Goal: Navigation & Orientation: Go to known website

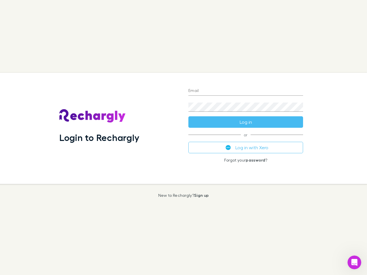
click at [184, 138] on div "Login to Rechargly" at bounding box center [119, 128] width 129 height 111
click at [246, 91] on input "Email" at bounding box center [245, 91] width 115 height 9
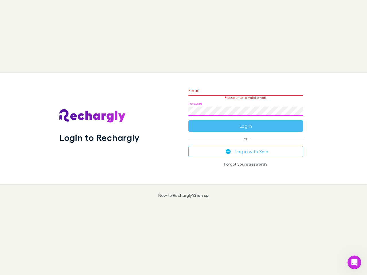
click at [246, 122] on form "Email Please enter a valid email. Password Log in" at bounding box center [245, 107] width 115 height 50
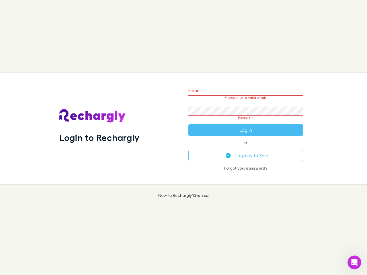
click at [246, 148] on div "Email Please enter a valid email. Password Please fill Log in or Log in with Xe…" at bounding box center [246, 128] width 124 height 111
click at [355, 263] on icon "Open Intercom Messenger" at bounding box center [354, 262] width 9 height 9
